Goal: Browse casually: Explore the website without a specific task or goal

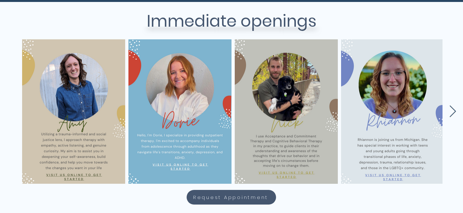
scroll to position [282, 0]
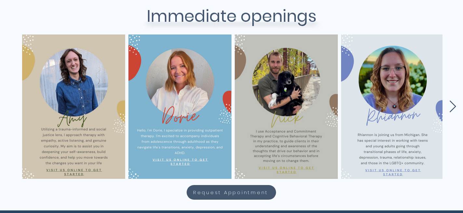
click at [451, 108] on icon "Next Item" at bounding box center [452, 106] width 7 height 13
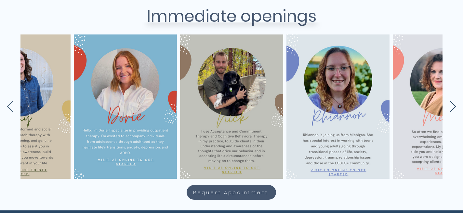
click at [451, 108] on icon "Next Item" at bounding box center [452, 106] width 7 height 13
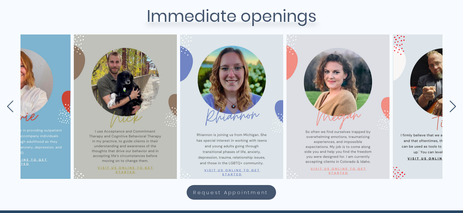
click at [451, 108] on icon "Next Item" at bounding box center [452, 106] width 7 height 13
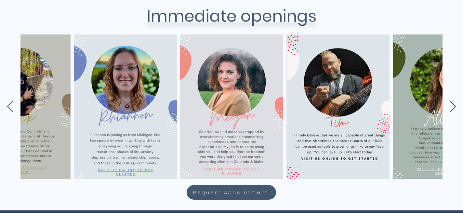
click at [451, 108] on icon "Next Item" at bounding box center [452, 106] width 7 height 13
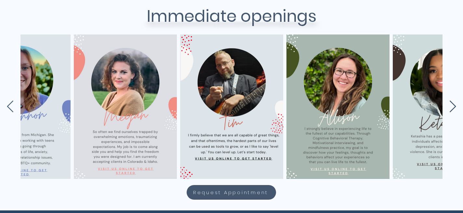
click at [451, 108] on icon "Next Item" at bounding box center [452, 106] width 7 height 13
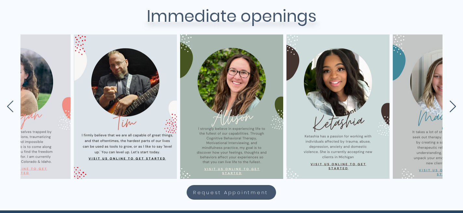
click at [451, 108] on icon "Next Item" at bounding box center [452, 106] width 7 height 13
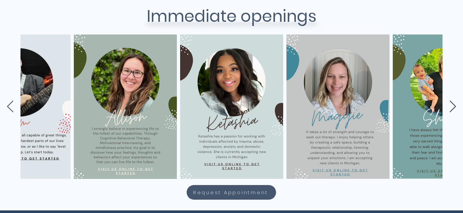
click at [451, 108] on icon "Next Item" at bounding box center [452, 106] width 7 height 13
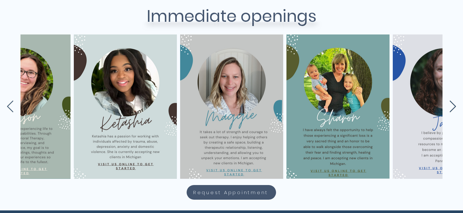
click at [451, 108] on icon "Next Item" at bounding box center [452, 106] width 7 height 13
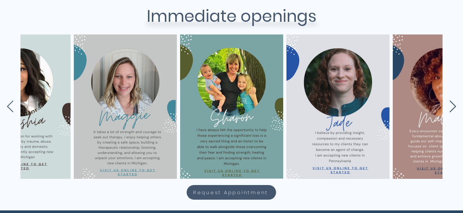
click at [451, 108] on icon "Next Item" at bounding box center [452, 106] width 7 height 13
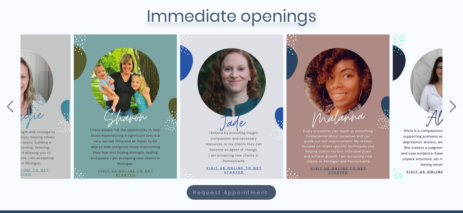
click at [451, 108] on icon "Next Item" at bounding box center [452, 106] width 7 height 13
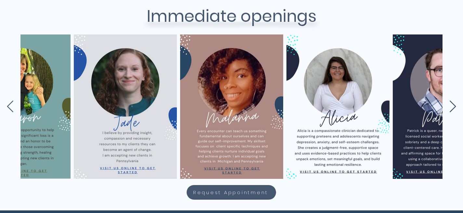
click at [451, 108] on icon "Next Item" at bounding box center [452, 106] width 7 height 13
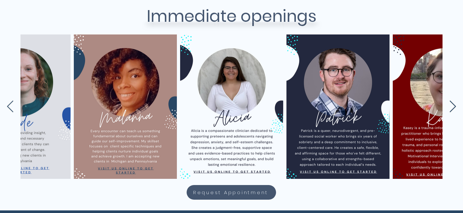
click at [451, 108] on icon "Next Item" at bounding box center [452, 106] width 7 height 13
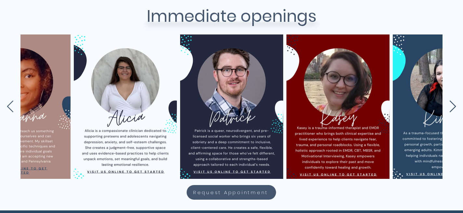
click at [451, 108] on icon "Next Item" at bounding box center [452, 106] width 7 height 13
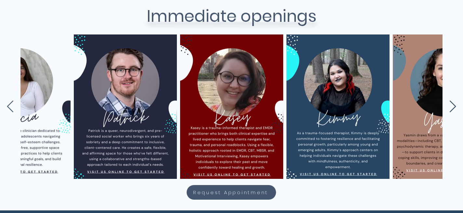
click at [451, 108] on icon "Next Item" at bounding box center [452, 106] width 7 height 13
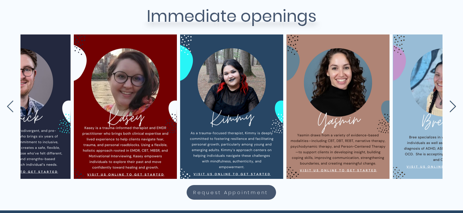
click at [451, 108] on icon "Next Item" at bounding box center [452, 106] width 7 height 13
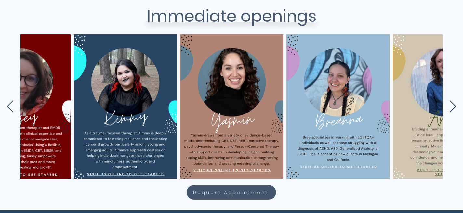
scroll to position [0, 1543]
click at [451, 108] on icon "Next Item" at bounding box center [452, 106] width 7 height 13
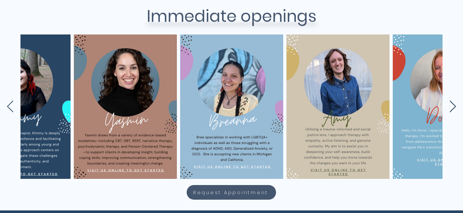
scroll to position [0, 1650]
click at [451, 108] on icon "Next Item" at bounding box center [452, 106] width 7 height 13
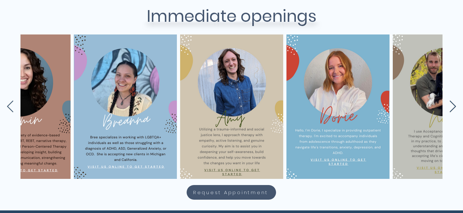
click at [451, 108] on icon "Next Item" at bounding box center [452, 106] width 7 height 13
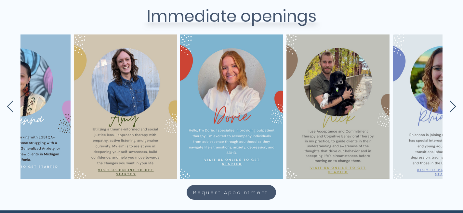
click at [454, 110] on icon "Next Item" at bounding box center [452, 106] width 7 height 13
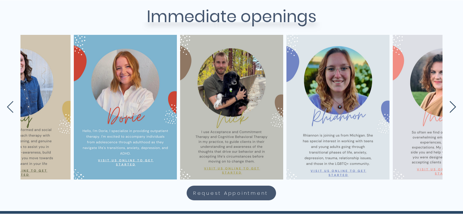
scroll to position [0, 1969]
